Goal: Transaction & Acquisition: Purchase product/service

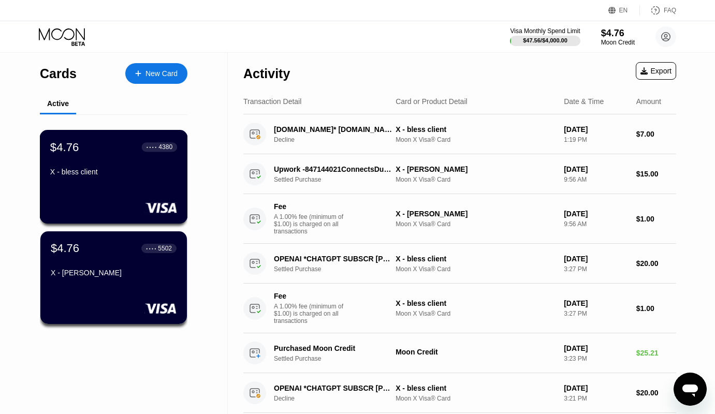
click at [120, 190] on div "$4.76 ● ● ● ● 4380 X - bless client" at bounding box center [114, 177] width 148 height 94
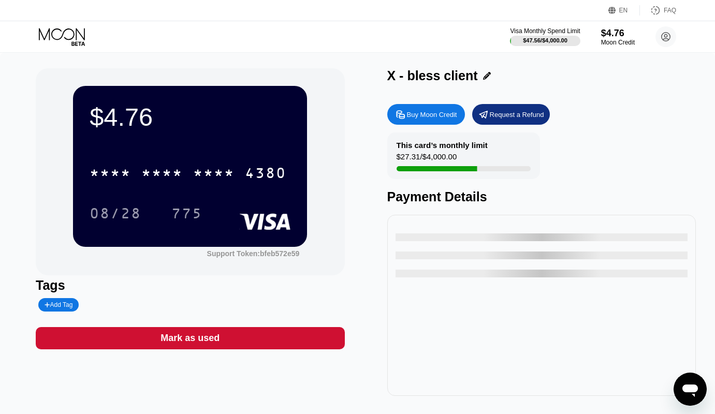
click at [429, 118] on div "Buy Moon Credit" at bounding box center [432, 114] width 50 height 9
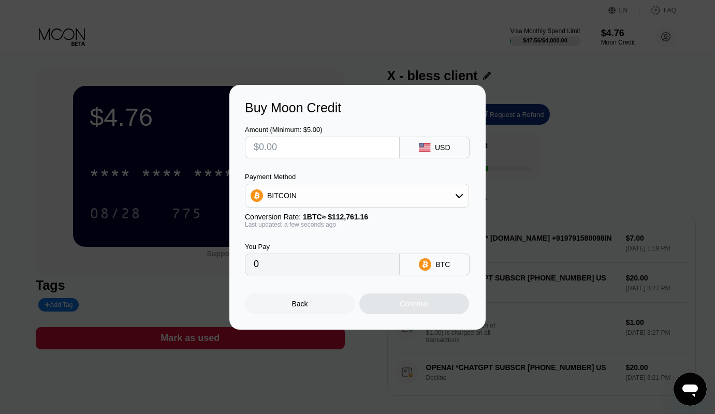
click at [303, 144] on input "text" at bounding box center [322, 147] width 137 height 21
type input "$30"
type input "0.00026605"
type input "$30"
click at [341, 201] on div "BITCOIN" at bounding box center [356, 195] width 223 height 21
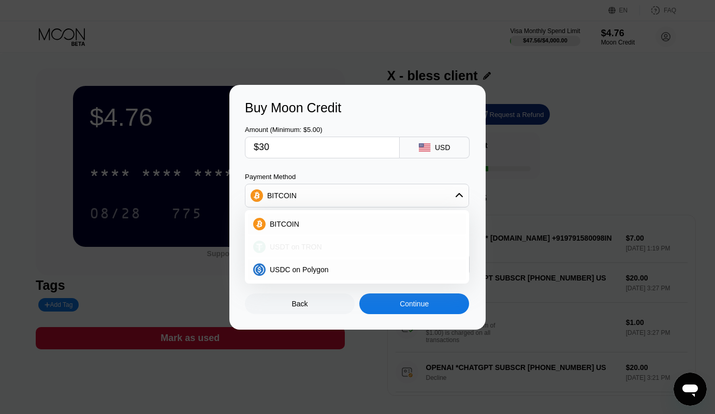
click at [291, 248] on span "USDT on TRON" at bounding box center [296, 247] width 52 height 8
type input "30.30"
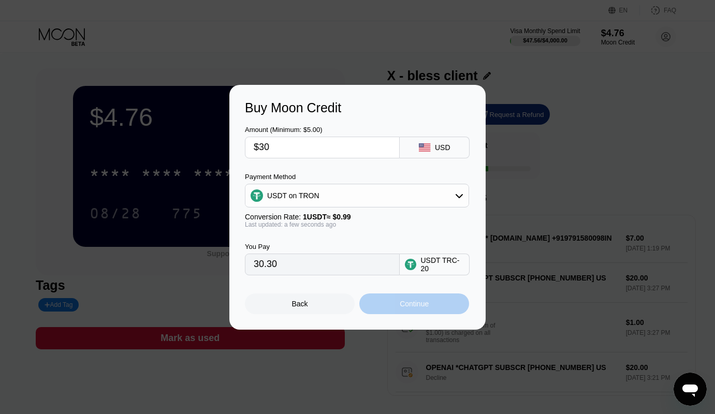
click at [412, 301] on div "Continue" at bounding box center [414, 304] width 110 height 21
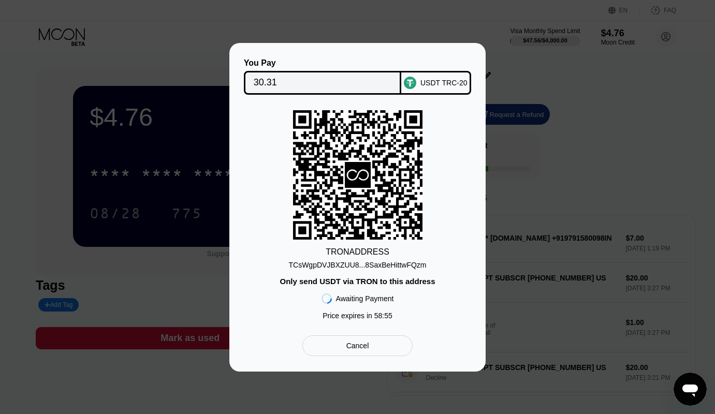
click at [377, 264] on div "TCsWgpDVJBXZUU8...8SaxBeHittwFQzm" at bounding box center [357, 265] width 138 height 8
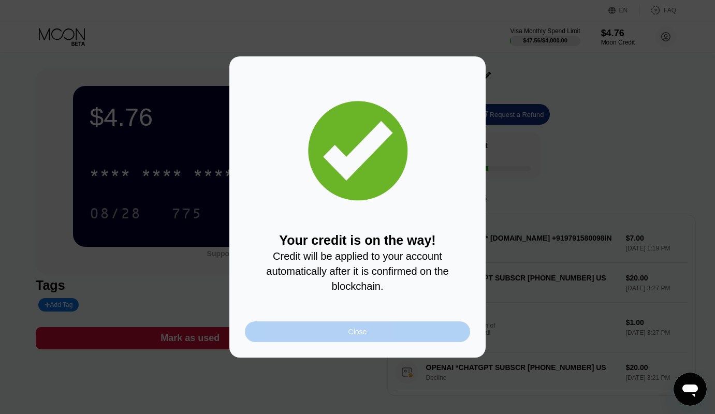
click at [426, 334] on div "Close" at bounding box center [357, 332] width 225 height 21
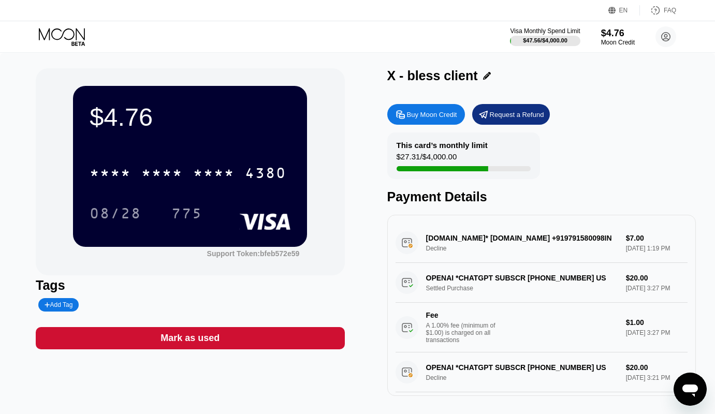
click at [62, 30] on icon at bounding box center [63, 37] width 48 height 18
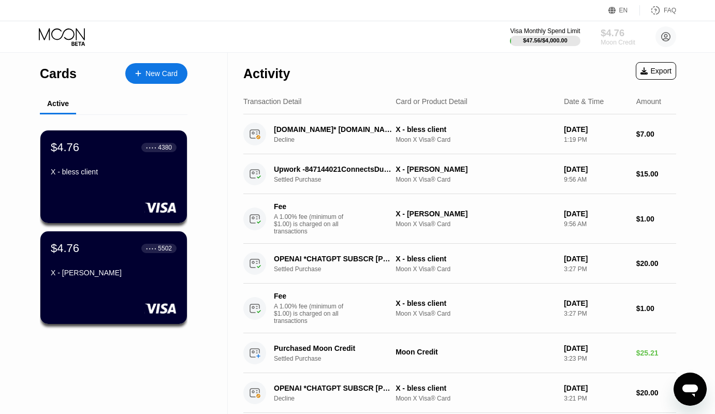
click at [619, 34] on div "$4.76" at bounding box center [618, 32] width 35 height 11
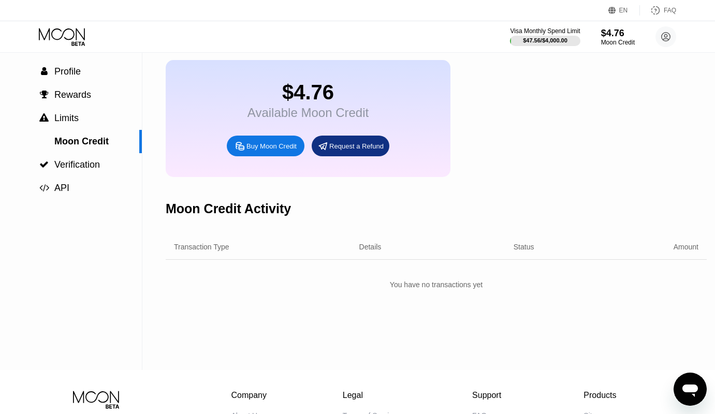
scroll to position [104, 0]
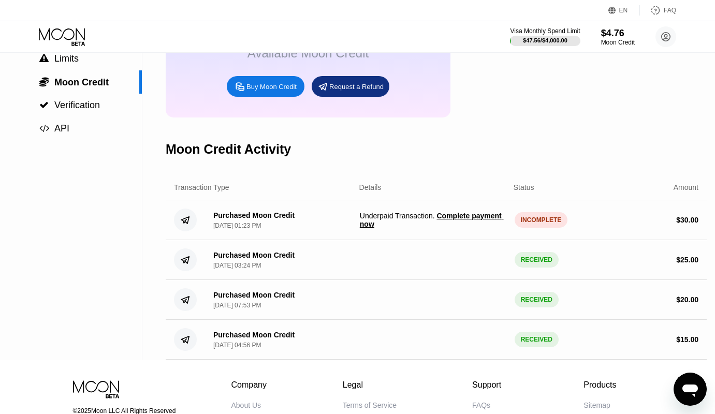
click at [463, 228] on span "Complete payment now" at bounding box center [432, 220] width 144 height 17
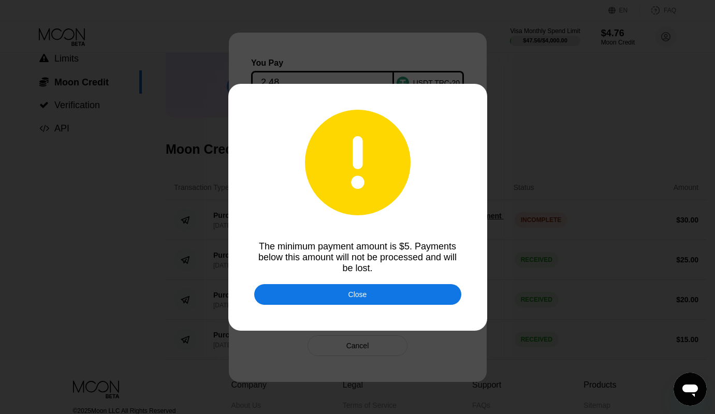
click at [363, 296] on div "Close" at bounding box center [357, 294] width 19 height 8
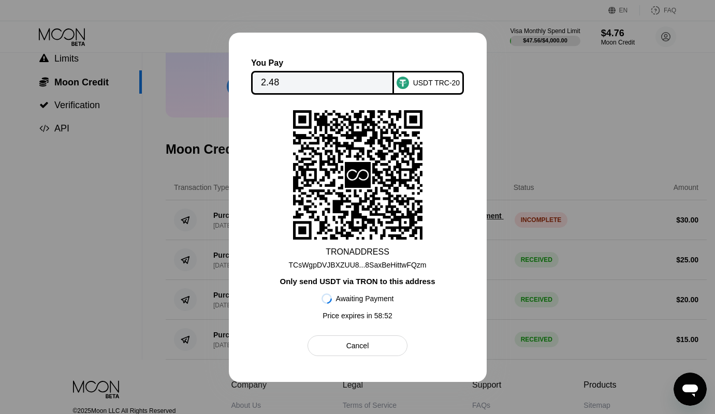
click at [165, 239] on div at bounding box center [357, 207] width 715 height 414
click at [341, 354] on div "Cancel" at bounding box center [358, 346] width 100 height 21
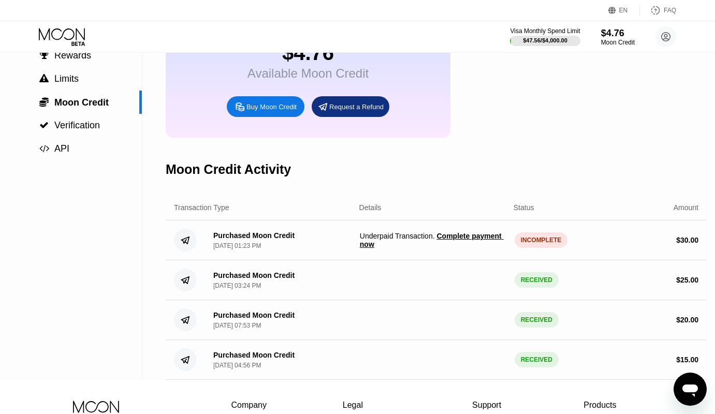
scroll to position [0, 0]
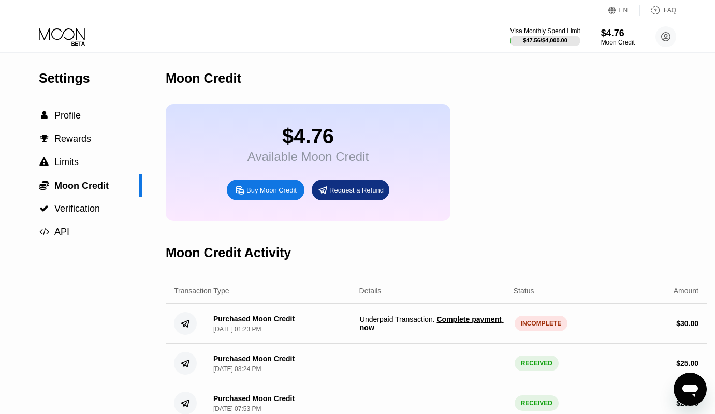
click at [282, 323] on div "Purchased Moon Credit" at bounding box center [253, 319] width 81 height 8
drag, startPoint x: 280, startPoint y: 331, endPoint x: 317, endPoint y: 335, distance: 37.0
click at [281, 323] on div "Purchased Moon Credit" at bounding box center [253, 319] width 81 height 8
click at [543, 331] on div "INCOMPLETE" at bounding box center [541, 324] width 53 height 16
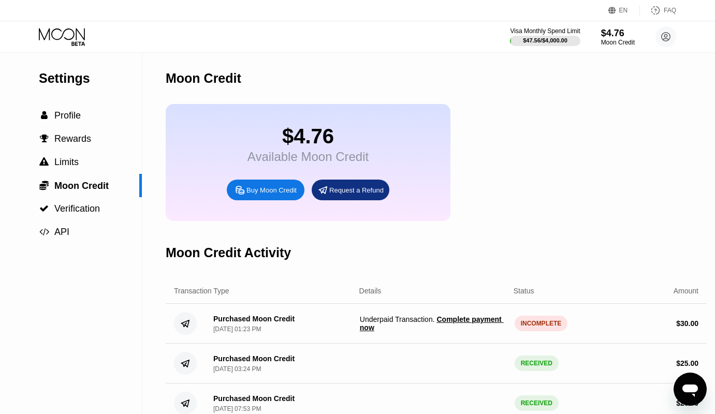
click at [543, 331] on div "INCOMPLETE" at bounding box center [541, 324] width 53 height 16
click at [476, 330] on span "Complete payment now" at bounding box center [432, 323] width 144 height 17
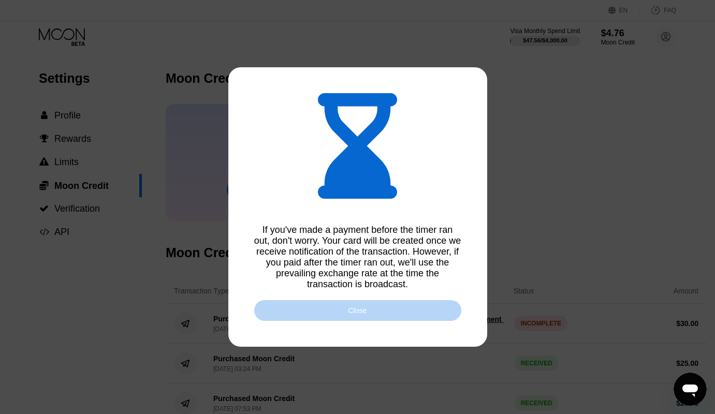
click at [348, 317] on div "Close" at bounding box center [357, 310] width 207 height 21
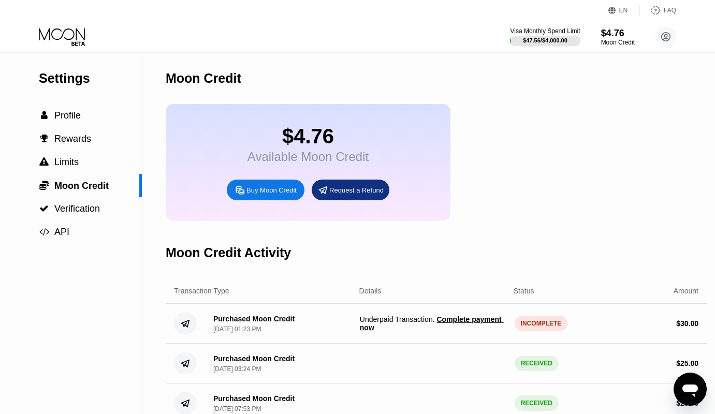
click at [476, 329] on span "Complete payment now" at bounding box center [432, 323] width 144 height 17
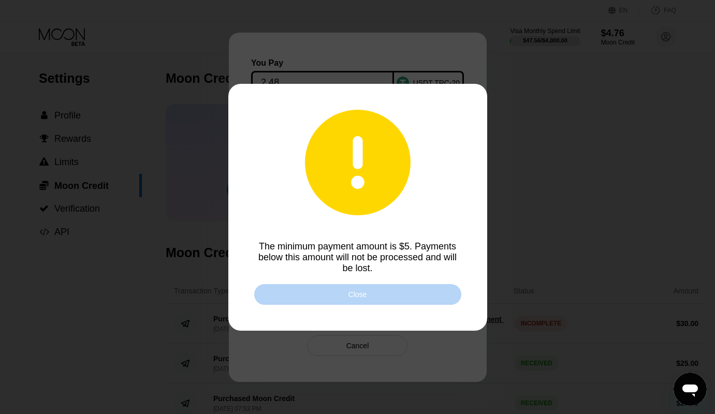
click at [433, 299] on div "Close" at bounding box center [357, 294] width 207 height 21
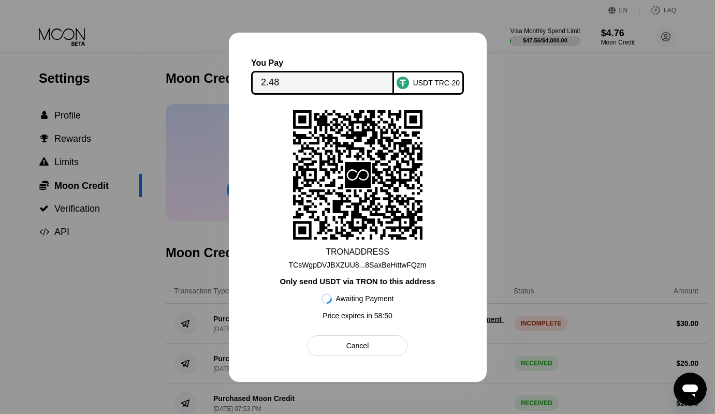
click at [390, 265] on div "TCsWgpDVJBXZUU8...8SaxBeHittwFQzm" at bounding box center [357, 265] width 138 height 8
